Goal: Information Seeking & Learning: Learn about a topic

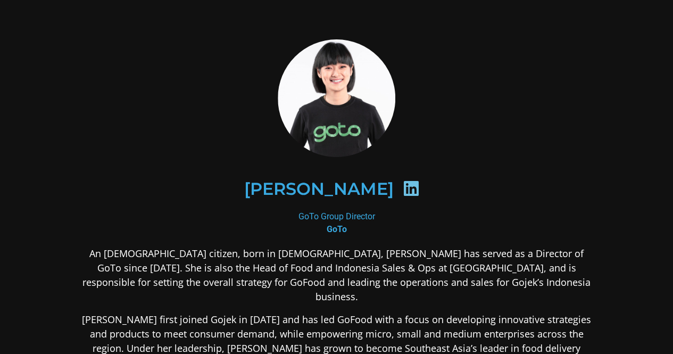
click at [486, 101] on div at bounding box center [336, 98] width 517 height 118
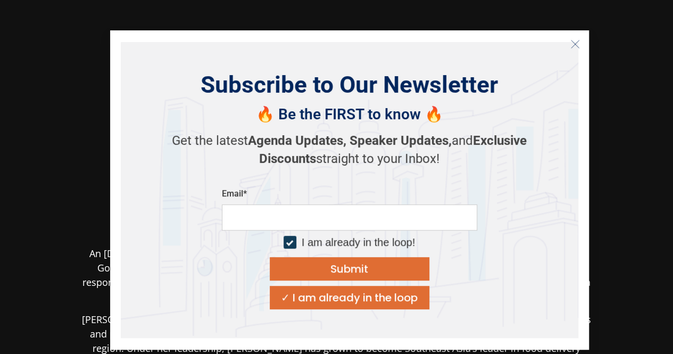
click at [573, 39] on icon "Close" at bounding box center [576, 44] width 10 height 10
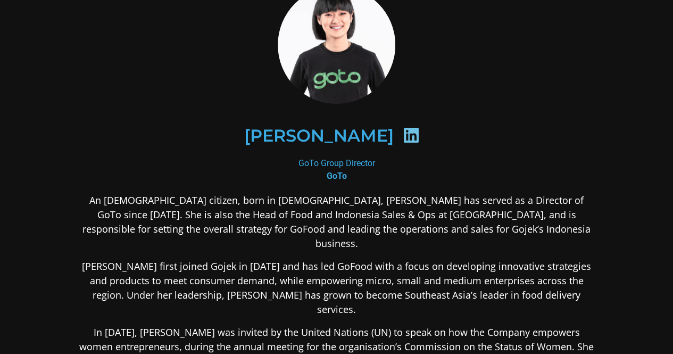
scroll to position [106, 0]
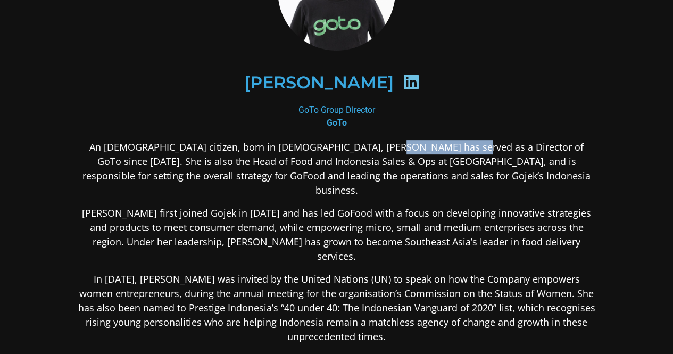
drag, startPoint x: 363, startPoint y: 146, endPoint x: 432, endPoint y: 147, distance: 68.7
click at [432, 147] on p "An [DEMOGRAPHIC_DATA] citizen, born in [DEMOGRAPHIC_DATA], [PERSON_NAME] has se…" at bounding box center [336, 168] width 517 height 57
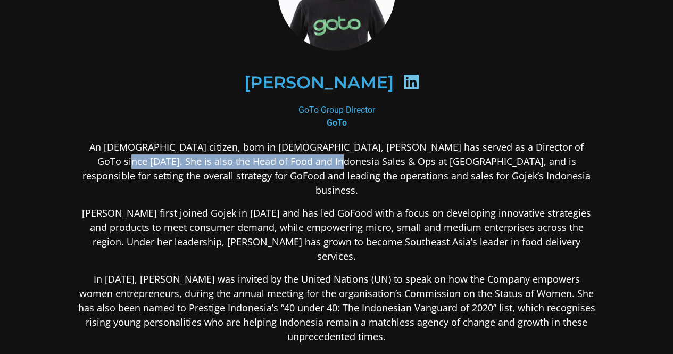
drag, startPoint x: 557, startPoint y: 145, endPoint x: 262, endPoint y: 163, distance: 295.9
click at [262, 163] on p "An [DEMOGRAPHIC_DATA] citizen, born in [DEMOGRAPHIC_DATA], [PERSON_NAME] has se…" at bounding box center [336, 168] width 517 height 57
click at [203, 162] on p "An [DEMOGRAPHIC_DATA] citizen, born in [DEMOGRAPHIC_DATA], [PERSON_NAME] has se…" at bounding box center [336, 168] width 517 height 57
drag, startPoint x: 81, startPoint y: 161, endPoint x: 261, endPoint y: 159, distance: 180.4
click at [261, 159] on p "An [DEMOGRAPHIC_DATA] citizen, born in [DEMOGRAPHIC_DATA], [PERSON_NAME] has se…" at bounding box center [336, 168] width 517 height 57
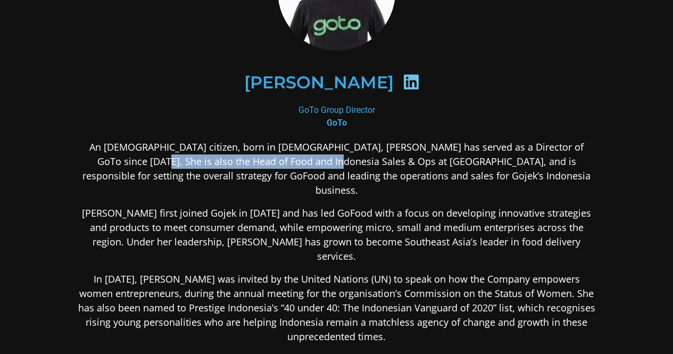
copy p "Food and Indonesia Sales & Ops at [GEOGRAPHIC_DATA]"
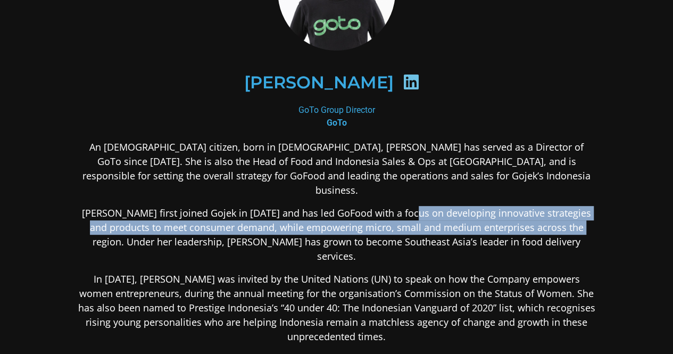
drag, startPoint x: 416, startPoint y: 196, endPoint x: 583, endPoint y: 213, distance: 167.9
click at [583, 213] on p "[PERSON_NAME] first joined Gojek in [DATE] and has led GoFood with a focus on d…" at bounding box center [336, 234] width 517 height 57
copy p "developing innovative strategies and products to meet consumer demand, while em…"
